Goal: Check status

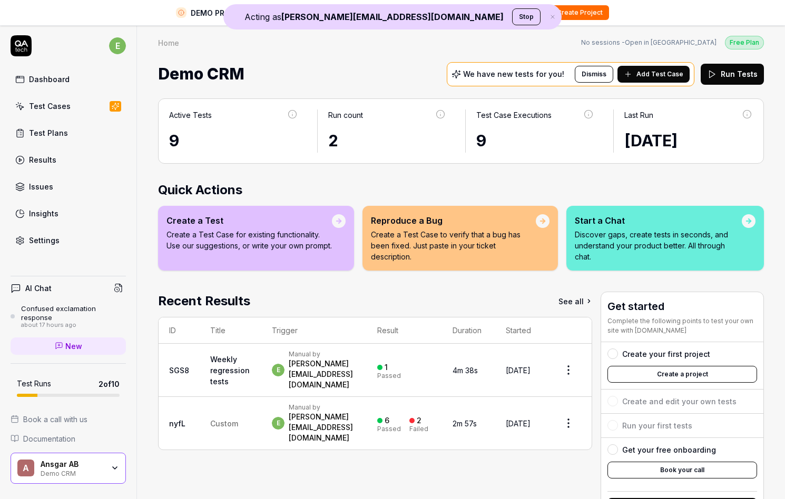
click at [512, 19] on button "Stop" at bounding box center [526, 16] width 28 height 17
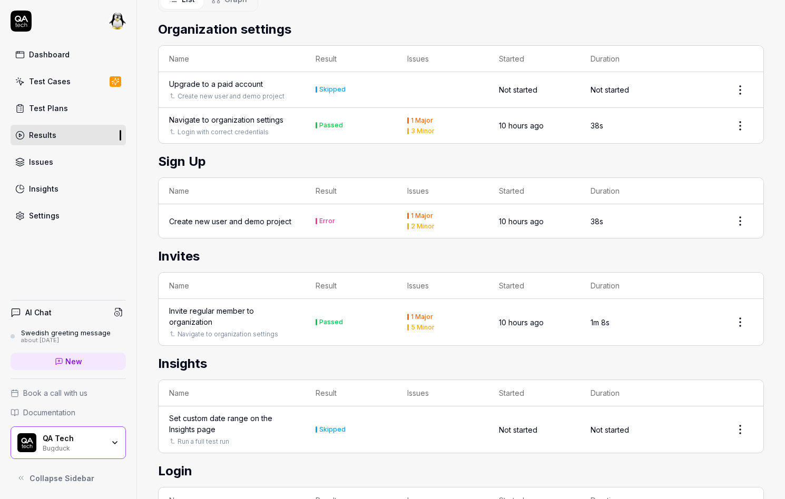
scroll to position [209, 0]
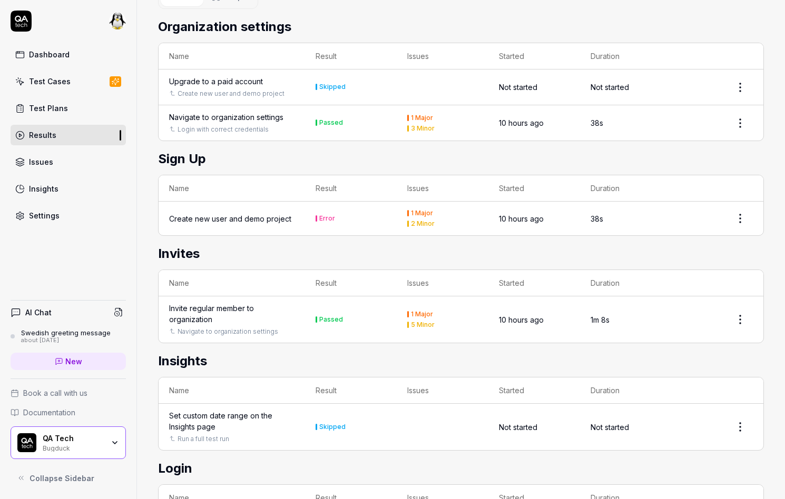
click at [286, 224] on div "Create new user and demo project" at bounding box center [230, 218] width 122 height 11
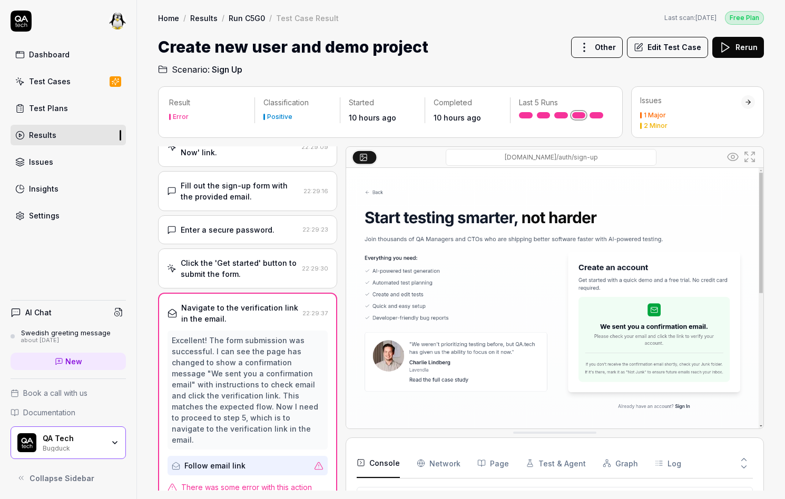
scroll to position [38, 0]
